Goal: Information Seeking & Learning: Understand process/instructions

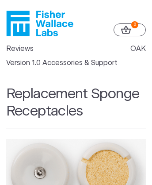
scroll to position [373, 0]
